Goal: Information Seeking & Learning: Understand process/instructions

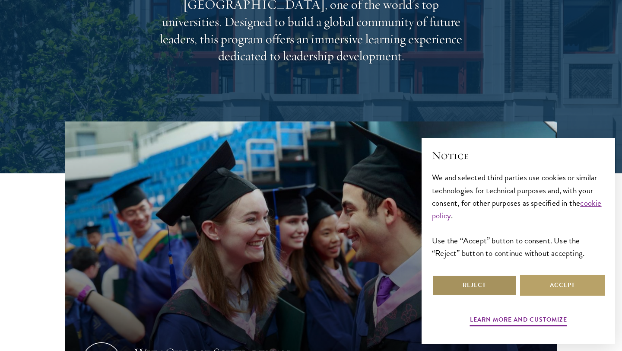
click at [470, 292] on button "Reject" at bounding box center [474, 285] width 85 height 21
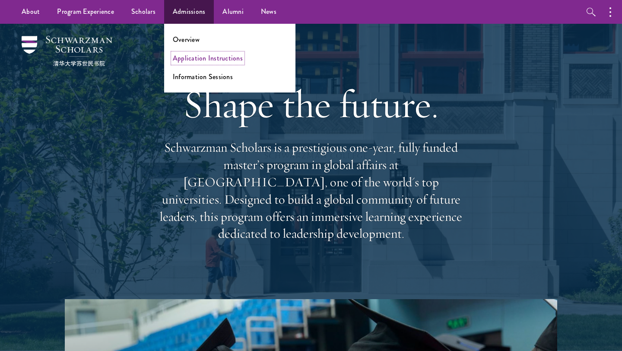
click at [194, 58] on link "Application Instructions" at bounding box center [208, 58] width 70 height 10
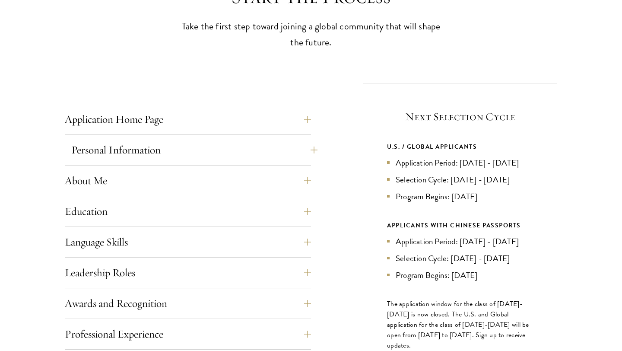
scroll to position [290, 0]
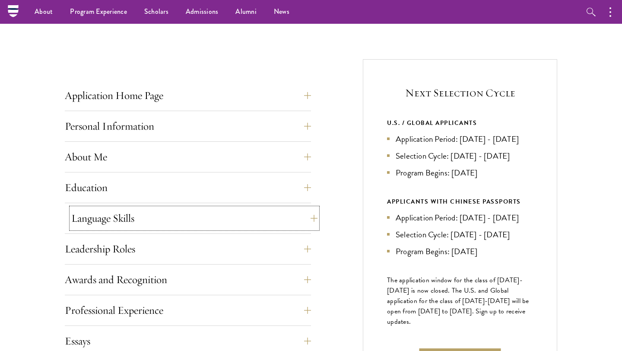
click at [206, 212] on button "Language Skills" at bounding box center [194, 218] width 246 height 21
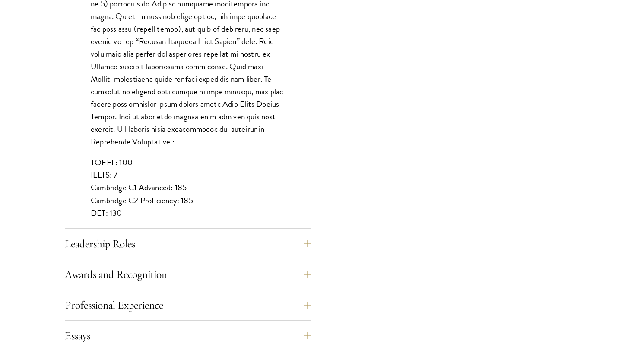
scroll to position [731, 0]
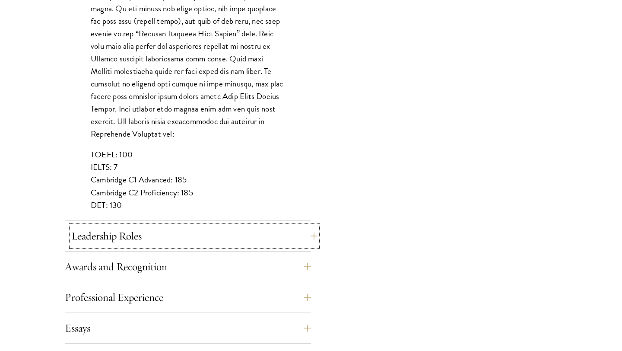
click at [217, 230] on button "Leadership Roles" at bounding box center [194, 236] width 246 height 21
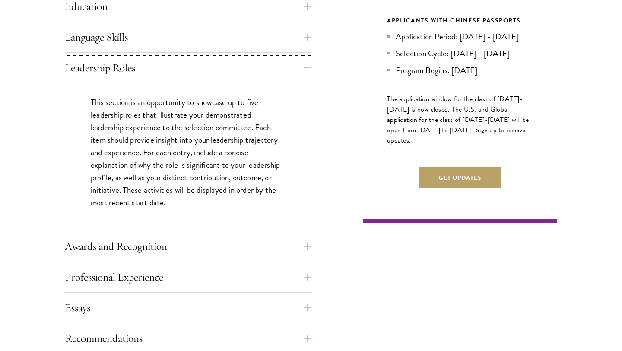
scroll to position [480, 0]
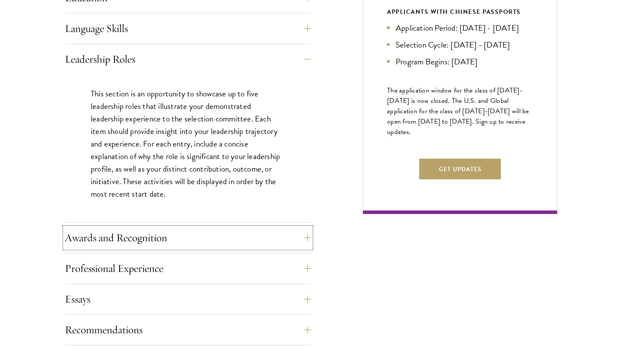
click at [232, 239] on button "Awards and Recognition" at bounding box center [188, 237] width 246 height 21
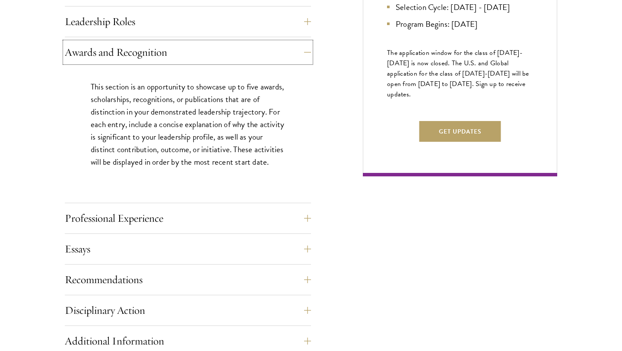
scroll to position [518, 0]
click at [233, 228] on button "Professional Experience" at bounding box center [194, 217] width 246 height 21
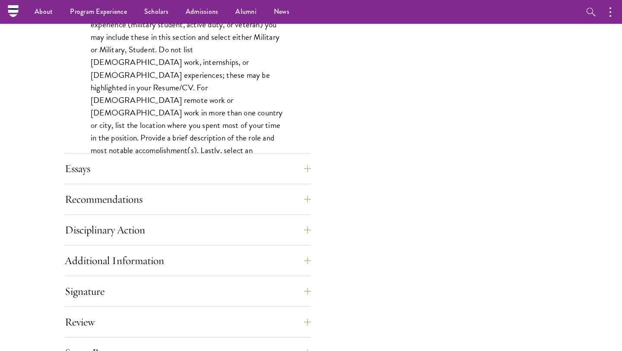
scroll to position [723, 0]
click at [286, 194] on button "Recommendations" at bounding box center [194, 199] width 246 height 21
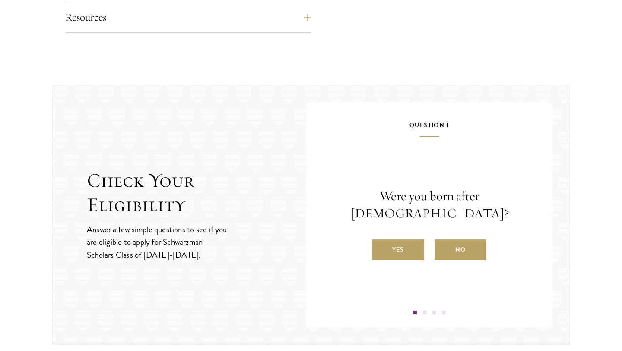
scroll to position [1537, 0]
click at [398, 239] on label "Yes" at bounding box center [398, 249] width 52 height 21
click at [380, 240] on input "Yes" at bounding box center [376, 244] width 8 height 8
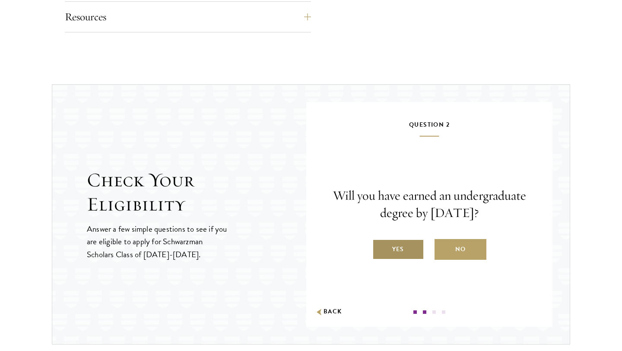
click at [406, 241] on label "Yes" at bounding box center [398, 249] width 52 height 21
click at [380, 241] on input "Yes" at bounding box center [376, 244] width 8 height 8
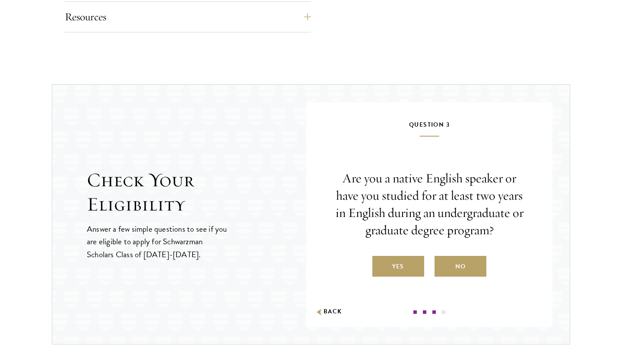
click at [402, 271] on label "Yes" at bounding box center [398, 266] width 52 height 21
click at [380, 265] on input "Yes" at bounding box center [376, 261] width 8 height 8
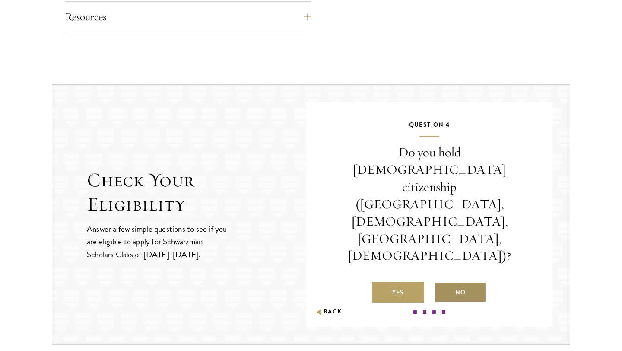
click at [445, 282] on label "No" at bounding box center [461, 292] width 52 height 21
click at [442, 283] on input "No" at bounding box center [439, 287] width 8 height 8
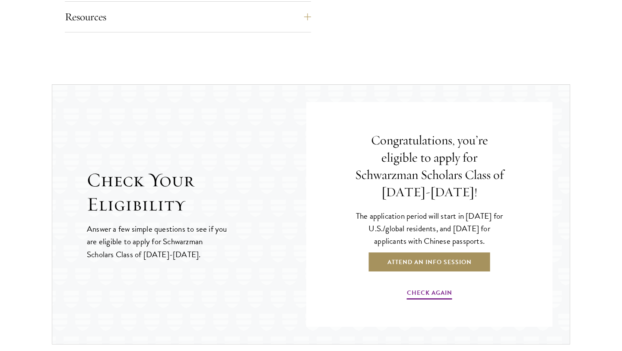
click at [470, 264] on link "Attend an Info Session" at bounding box center [429, 261] width 123 height 21
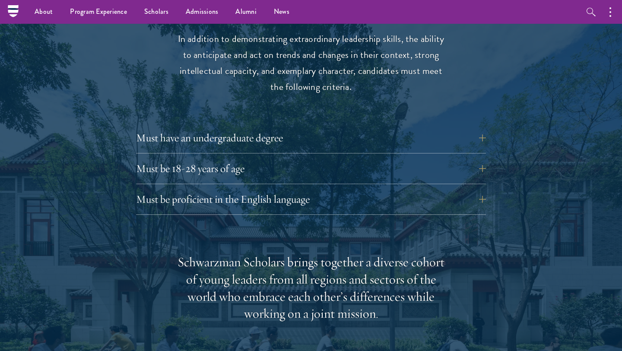
scroll to position [1156, 0]
click at [254, 159] on button "Must be 18-28 years of age" at bounding box center [318, 169] width 350 height 21
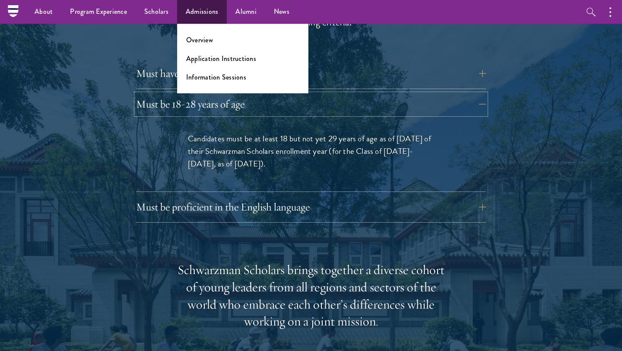
scroll to position [1003, 0]
